Goal: Transaction & Acquisition: Purchase product/service

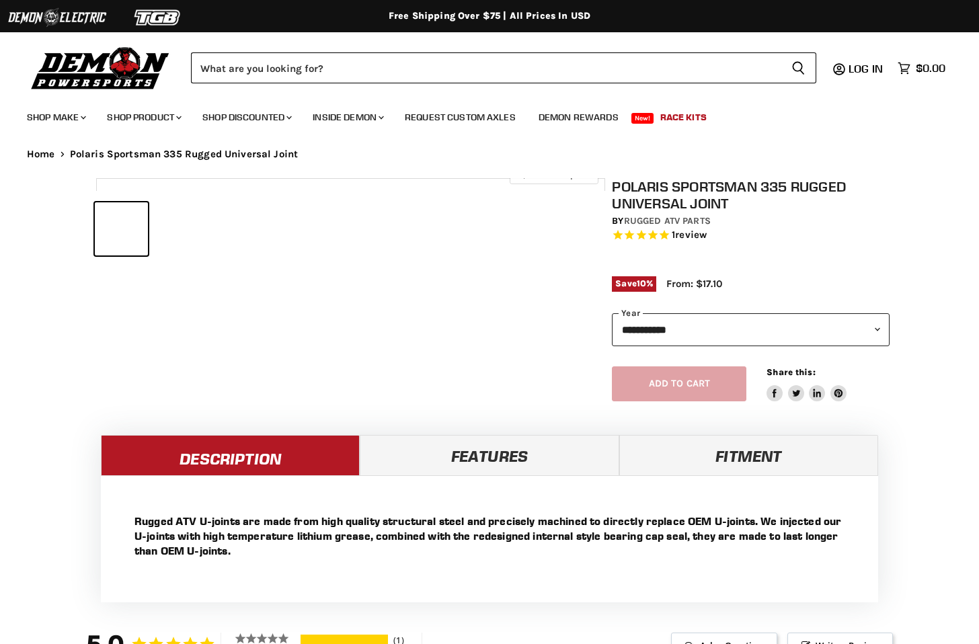
select select "******"
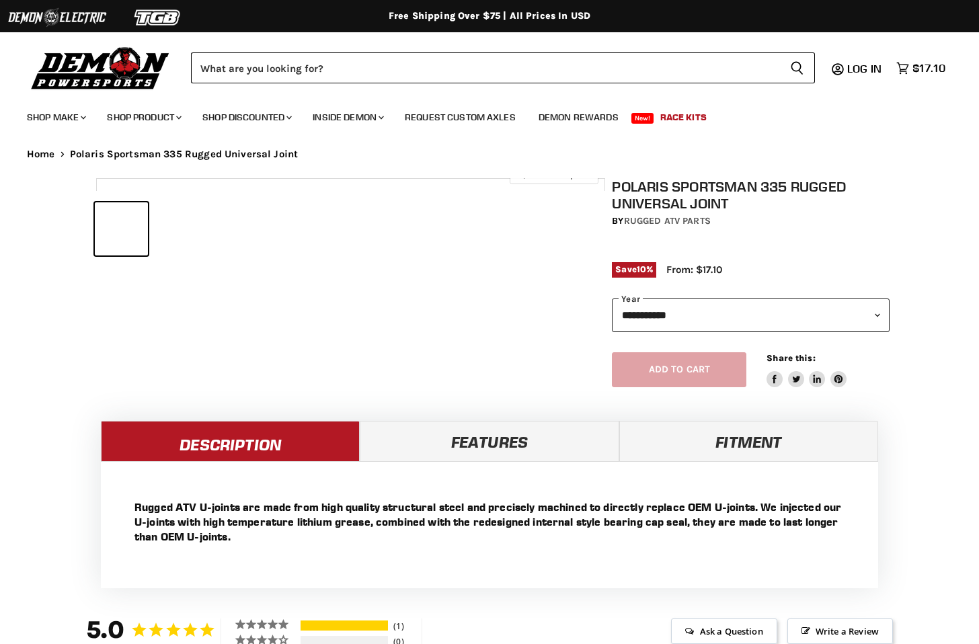
select select "******"
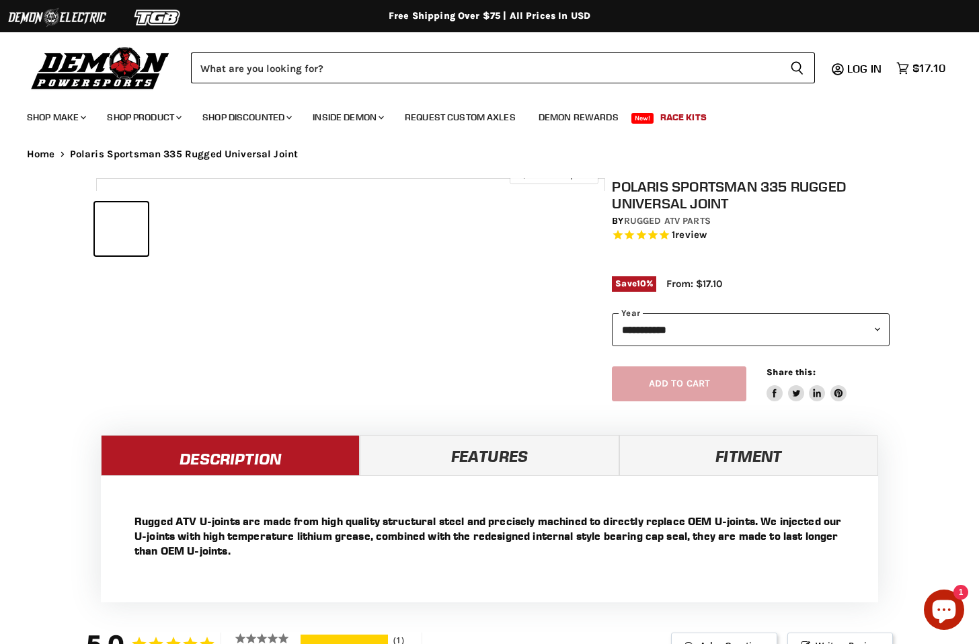
select select "******"
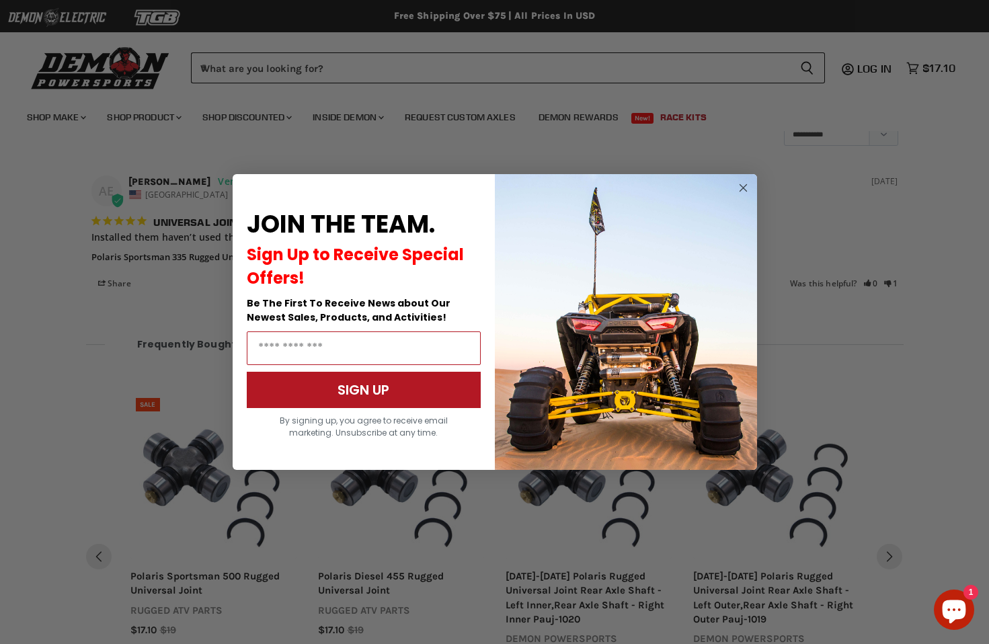
scroll to position [1072, 0]
